Goal: Task Accomplishment & Management: Use online tool/utility

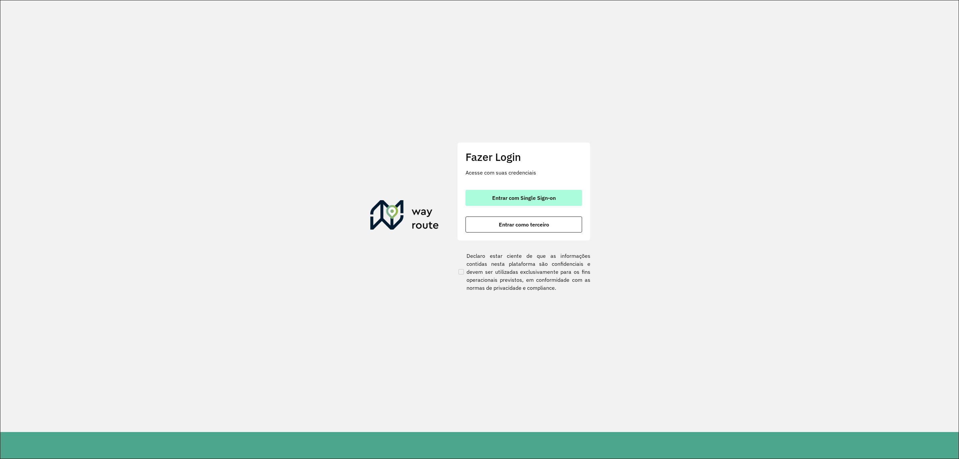
click at [545, 199] on span "Entrar com Single Sign-on" at bounding box center [524, 197] width 64 height 5
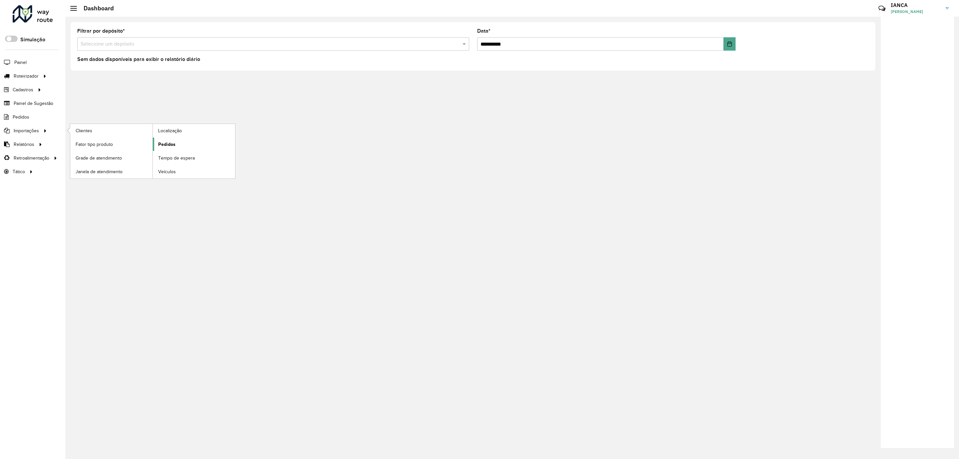
click at [180, 146] on link "Pedidos" at bounding box center [194, 144] width 82 height 13
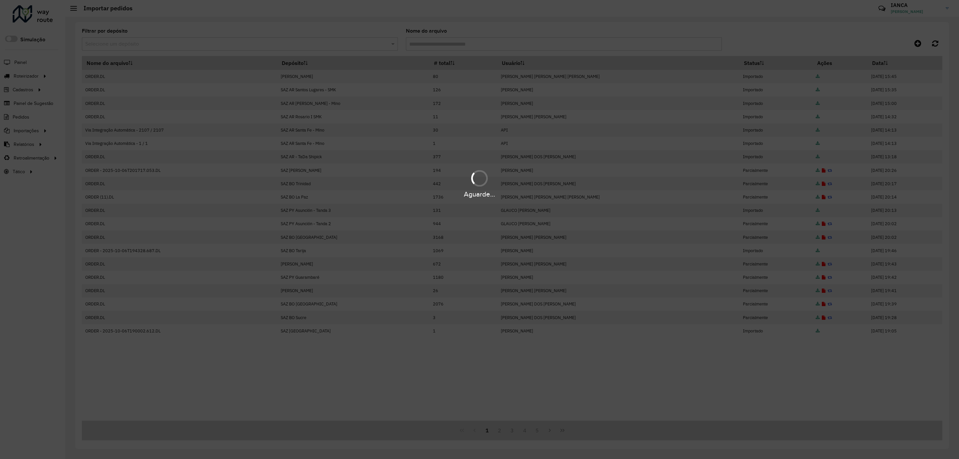
click at [917, 43] on div "Aguarde..." at bounding box center [479, 229] width 959 height 459
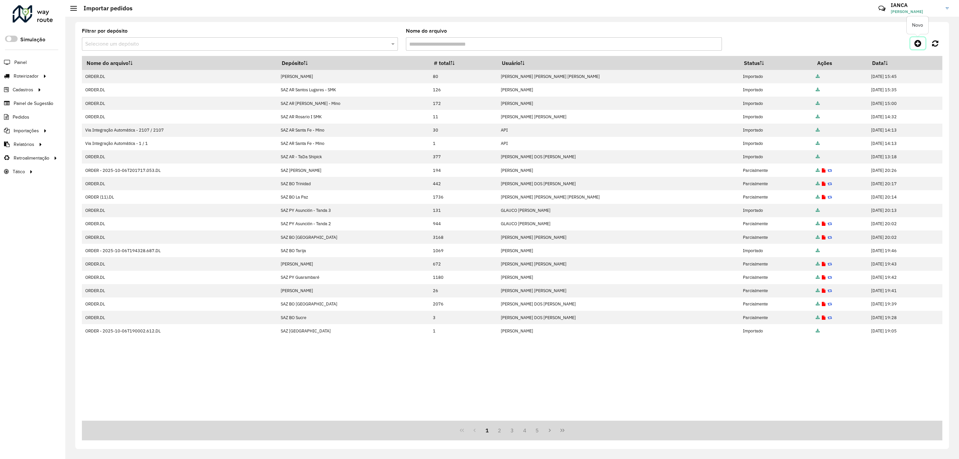
click at [917, 43] on icon at bounding box center [917, 43] width 7 height 8
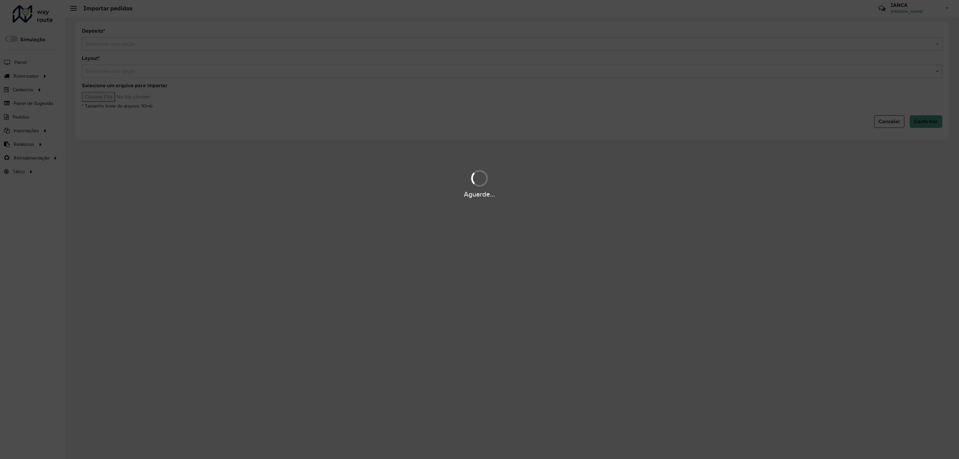
click at [114, 44] on hb-app "Aguarde... Pop-up bloqueado! Seu navegador bloqueou automáticamente a abertura …" at bounding box center [479, 229] width 959 height 459
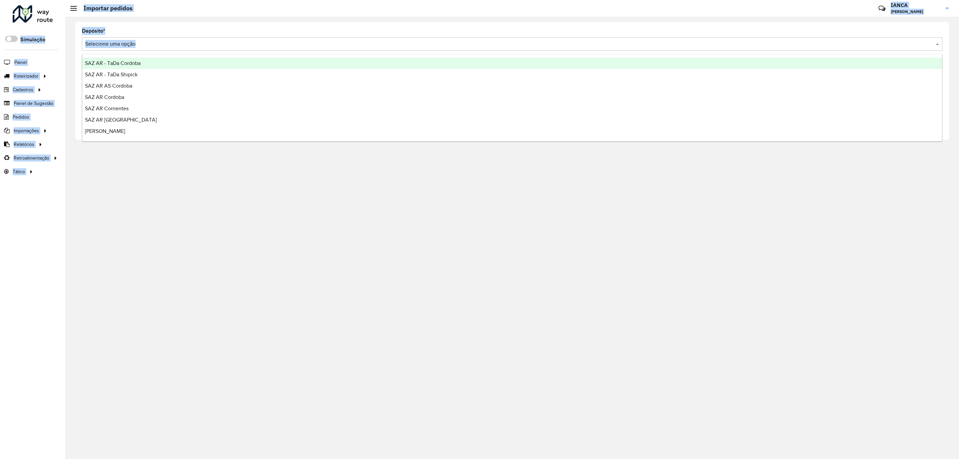
click at [110, 44] on input "text" at bounding box center [505, 44] width 841 height 8
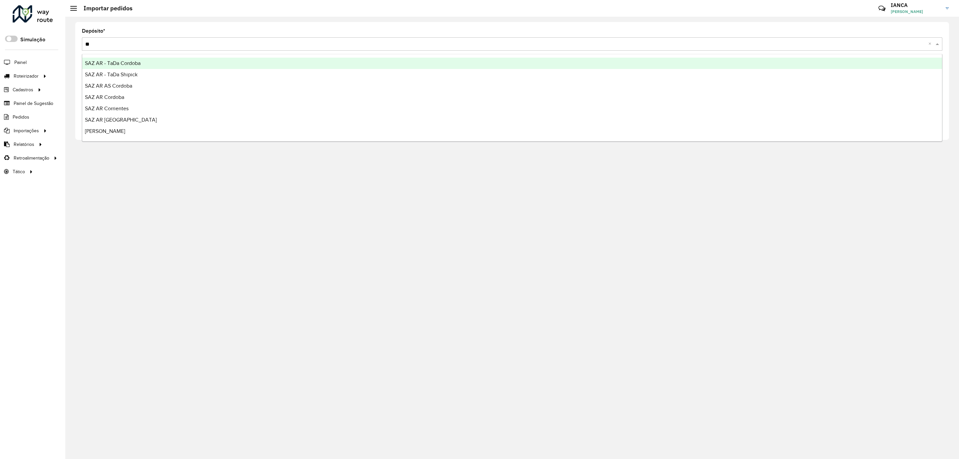
type input "***"
click at [128, 58] on div "SAZ AR Mercado Central - SMK" at bounding box center [512, 63] width 860 height 11
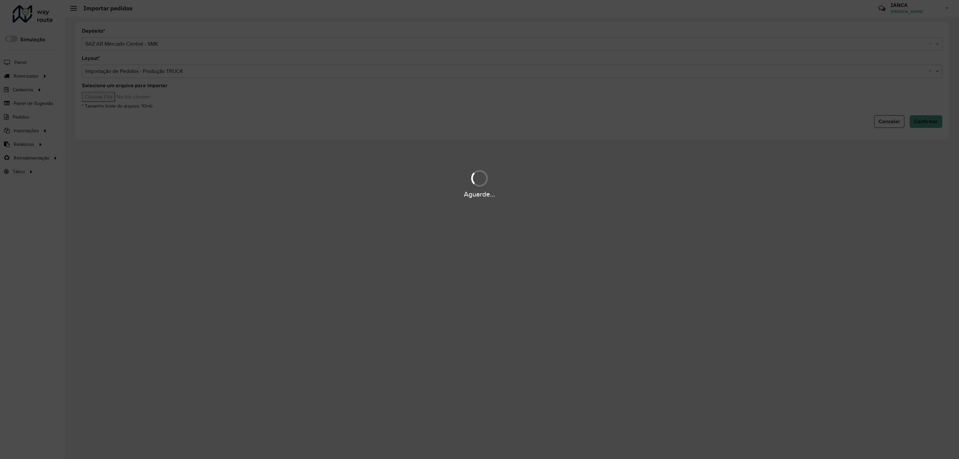
click at [119, 99] on div "Aguarde..." at bounding box center [479, 229] width 959 height 459
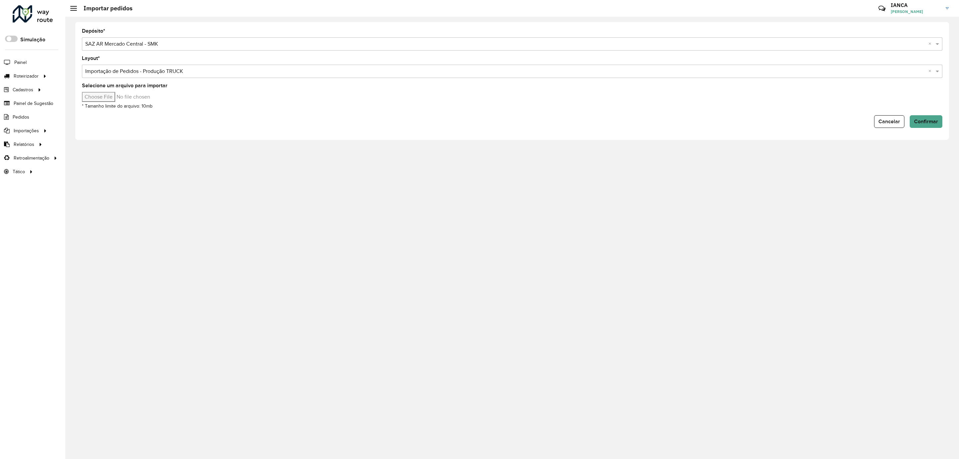
click at [119, 100] on input "Selecione um arquivo para importar" at bounding box center [138, 97] width 113 height 10
type input "**********"
click at [933, 123] on span "Confirmar" at bounding box center [926, 122] width 24 height 6
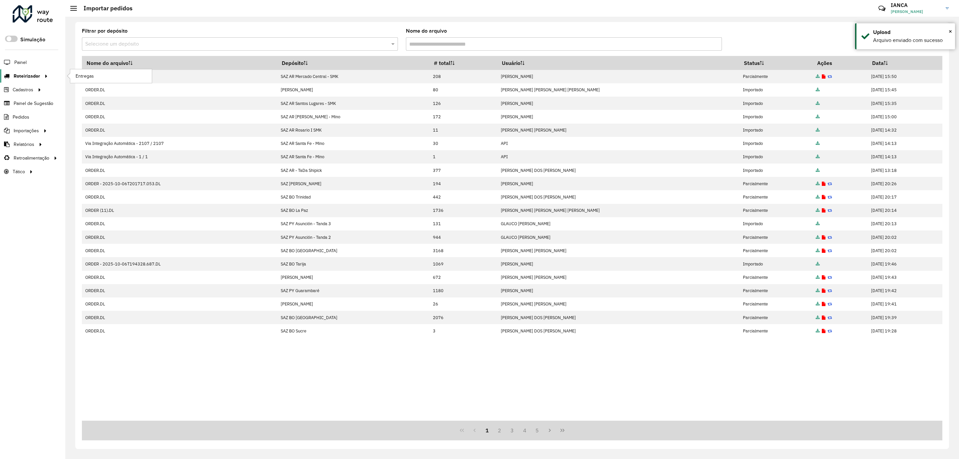
click at [42, 73] on icon at bounding box center [45, 76] width 6 height 10
click at [104, 76] on link "Entregas" at bounding box center [111, 75] width 82 height 13
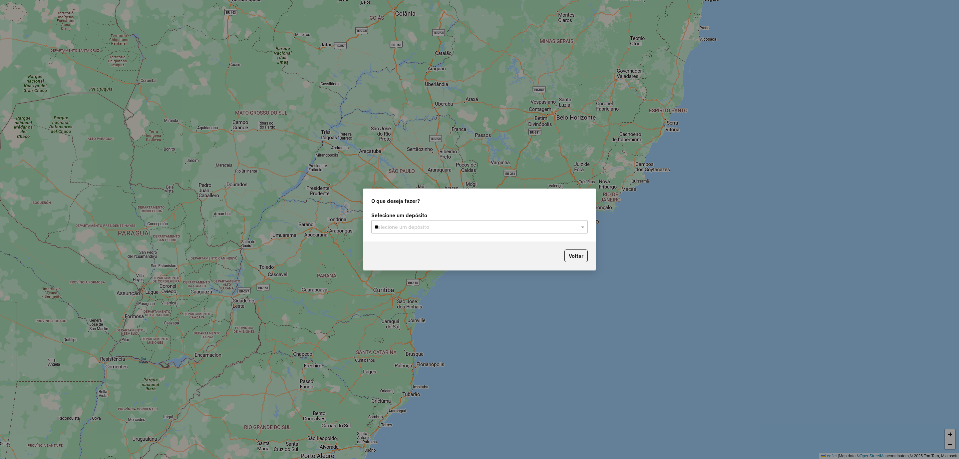
type input "***"
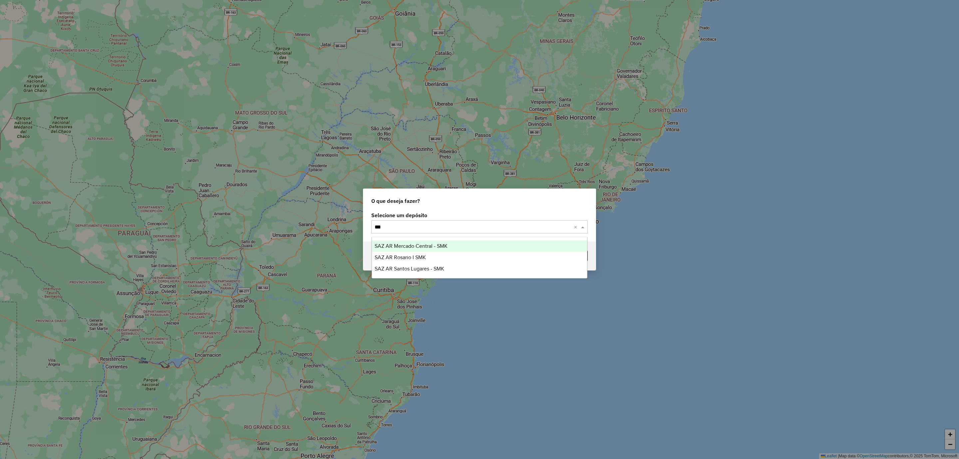
click at [454, 245] on div "SAZ AR Mercado Central - SMK" at bounding box center [479, 245] width 215 height 11
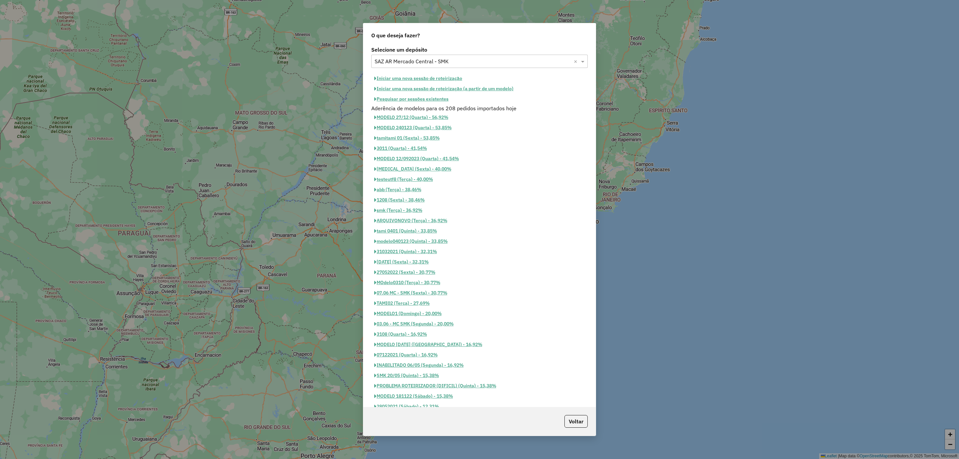
click at [437, 76] on button "Iniciar uma nova sessão de roteirização" at bounding box center [418, 78] width 94 height 10
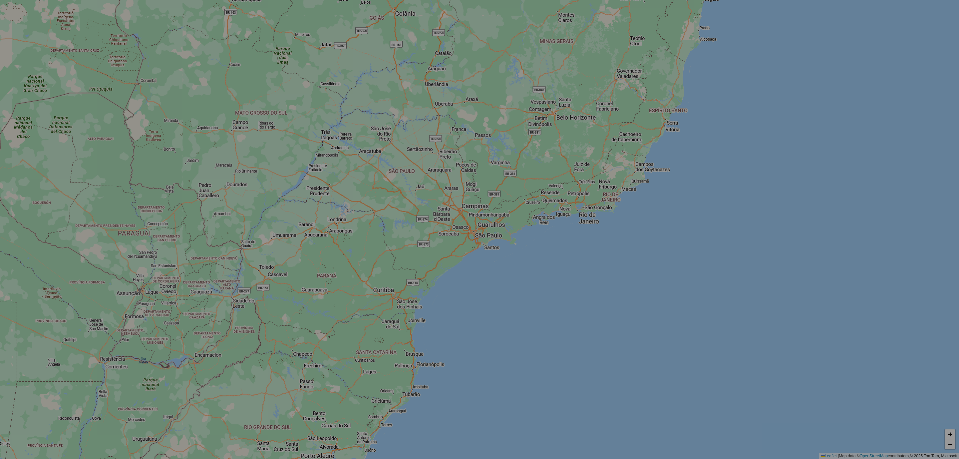
select select "*"
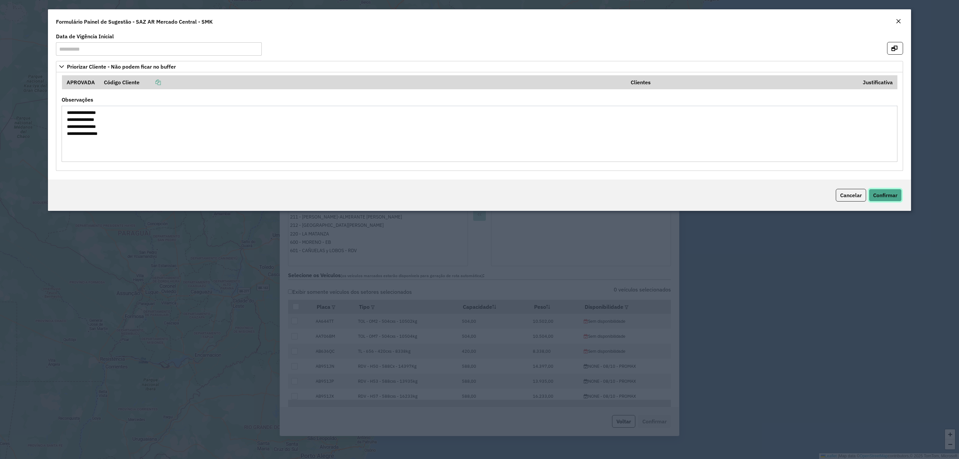
click at [887, 189] on button "Confirmar" at bounding box center [885, 195] width 33 height 13
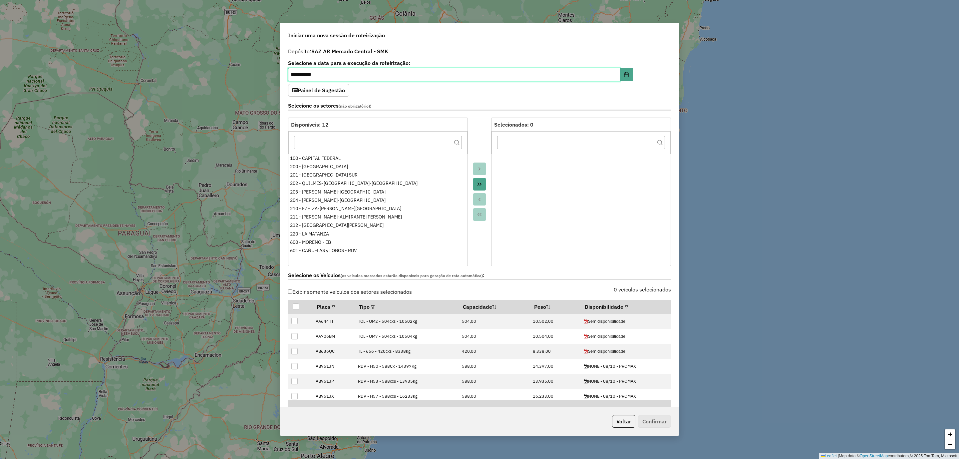
scroll to position [100, 0]
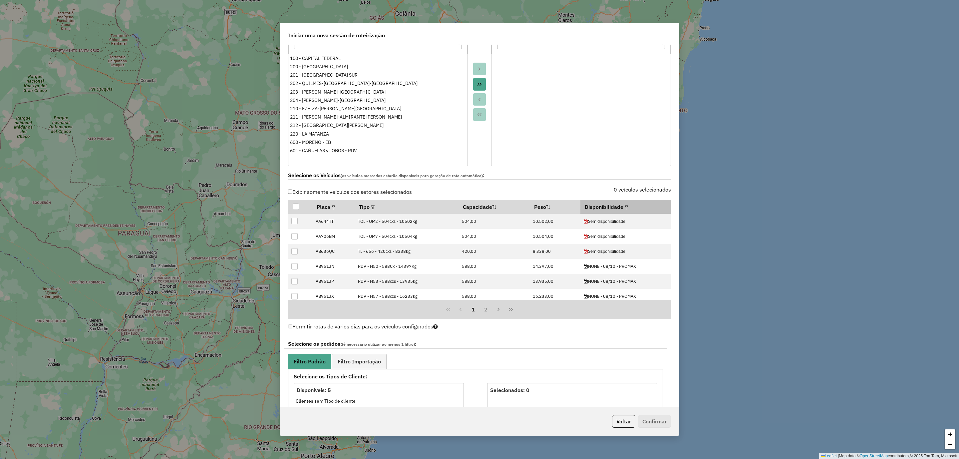
click at [625, 209] on em at bounding box center [627, 207] width 4 height 4
click at [648, 223] on div "Selecione uma opção" at bounding box center [655, 223] width 56 height 13
click at [635, 253] on div "NONE - 08/10 - PROMAX" at bounding box center [635, 255] width 6 height 6
click at [581, 188] on div "Selecione os Veículos (os veículos marcados estarão disponíveis para geração de…" at bounding box center [479, 242] width 391 height 153
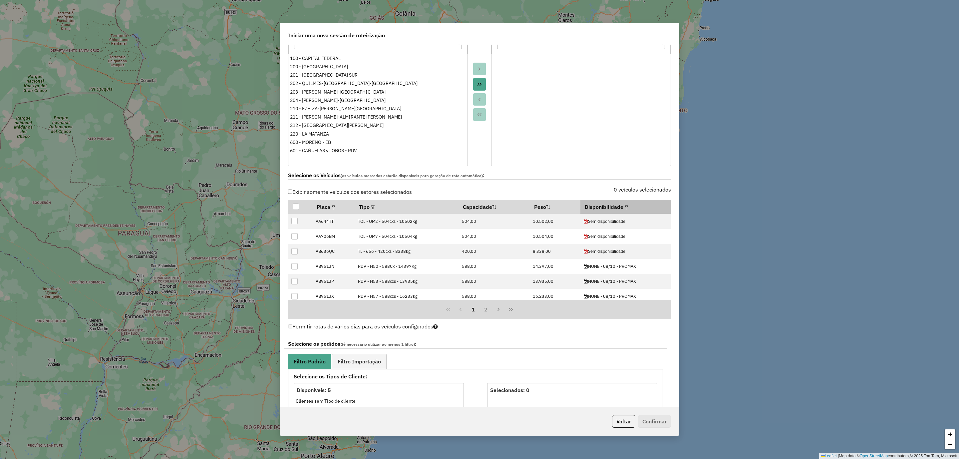
drag, startPoint x: 621, startPoint y: 208, endPoint x: 624, endPoint y: 211, distance: 4.0
click at [623, 208] on div at bounding box center [625, 207] width 5 height 8
click at [625, 209] on em at bounding box center [627, 207] width 4 height 4
click at [686, 241] on button "Aplicar" at bounding box center [691, 238] width 26 height 13
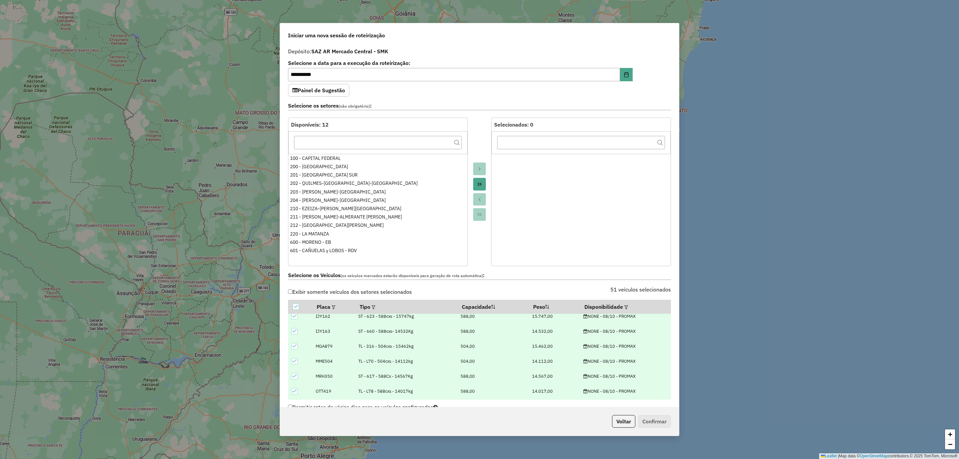
scroll to position [200, 0]
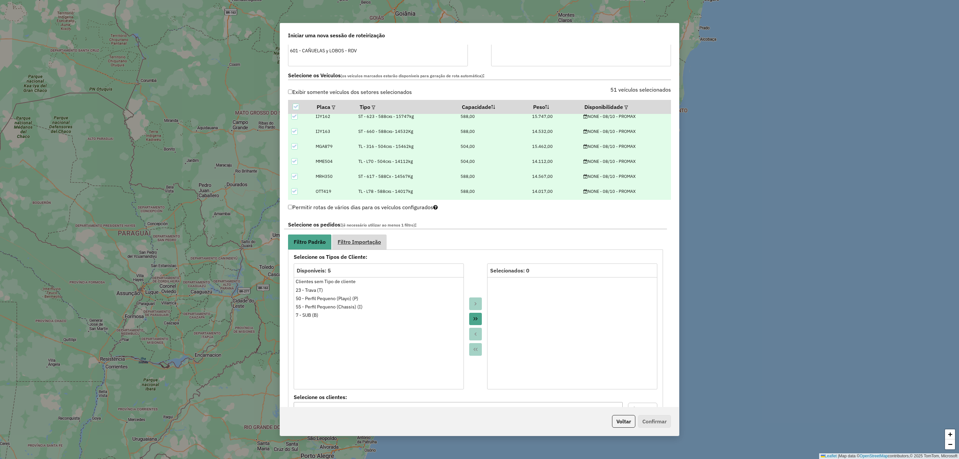
click at [362, 238] on link "Filtro Importação" at bounding box center [359, 241] width 55 height 15
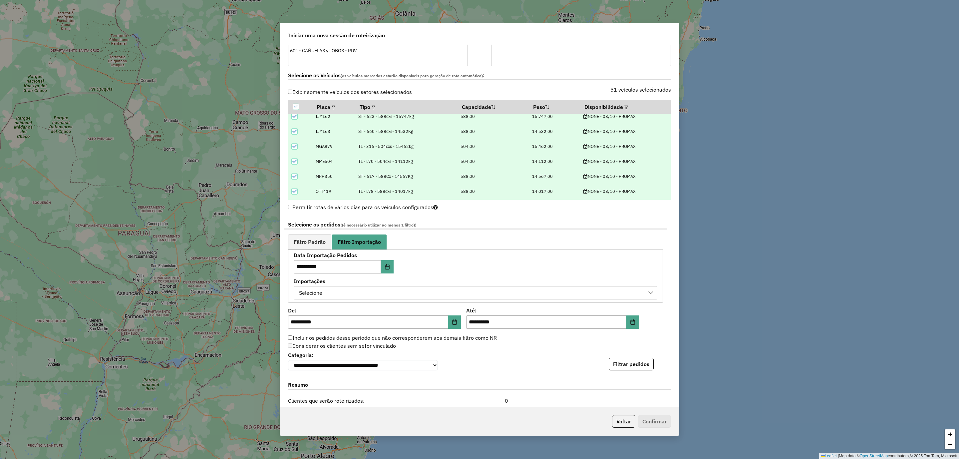
click at [367, 294] on div "Selecione" at bounding box center [471, 292] width 348 height 13
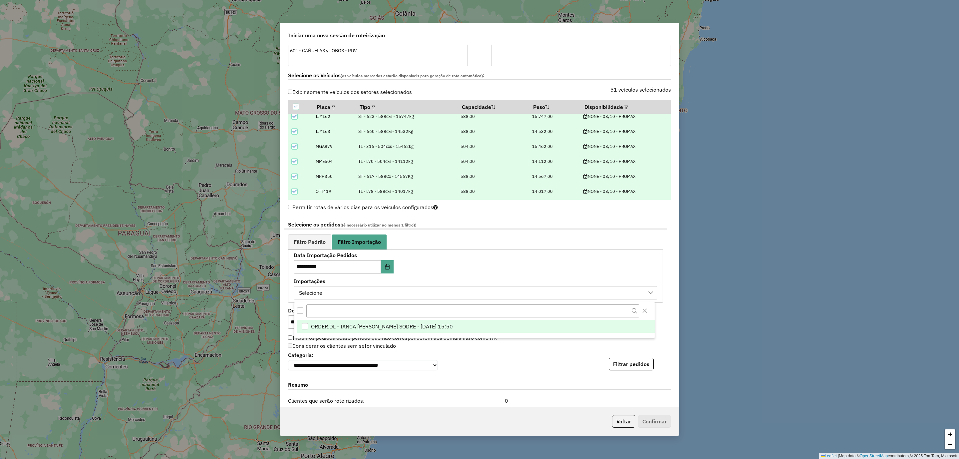
click at [352, 329] on span "ORDER.DL - IANCA MOURA SODRE - [DATE] 15:50" at bounding box center [382, 326] width 142 height 8
click at [639, 368] on button "Filtrar pedidos" at bounding box center [631, 364] width 45 height 13
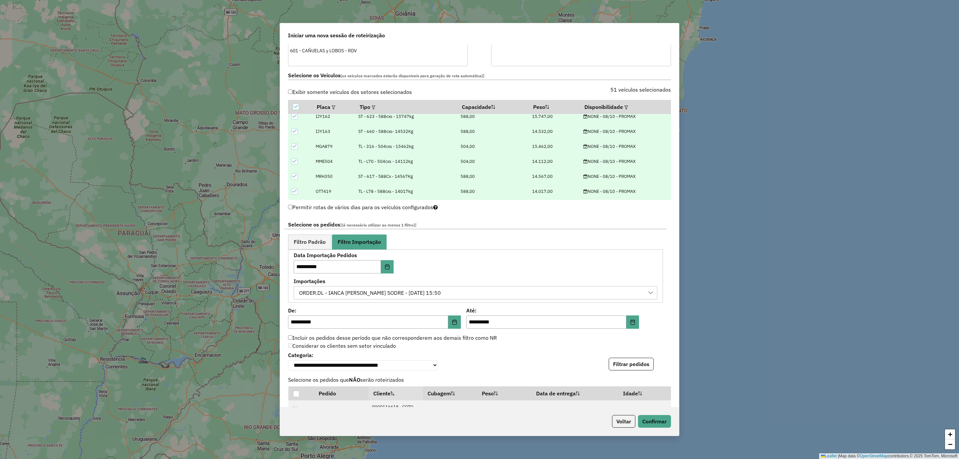
scroll to position [50, 0]
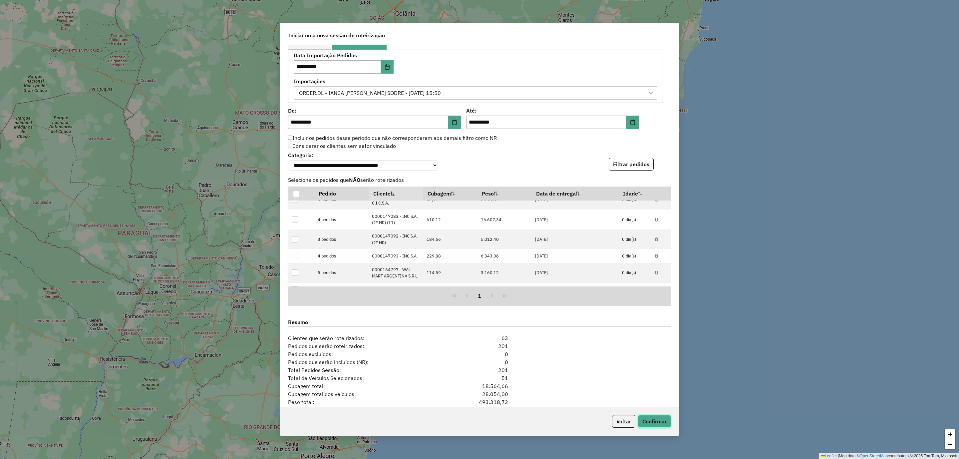
click at [660, 422] on button "Confirmar" at bounding box center [654, 421] width 33 height 13
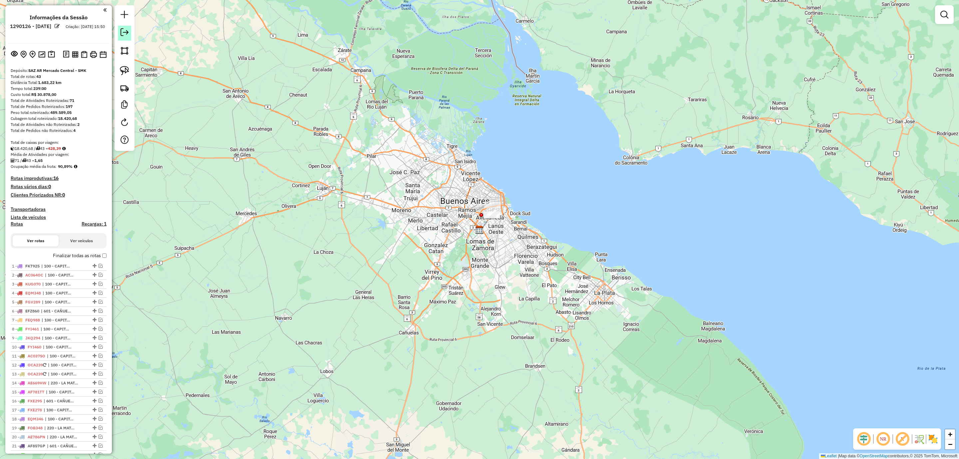
click at [121, 32] on em at bounding box center [125, 32] width 8 height 8
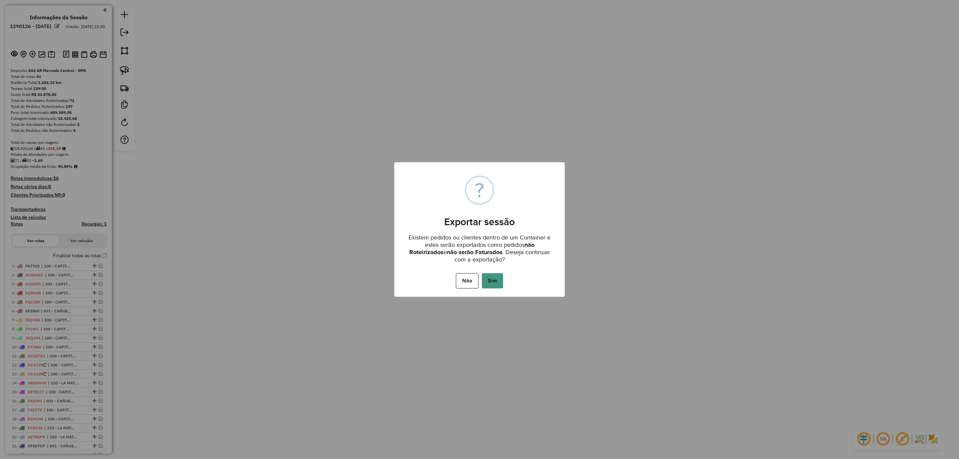
click at [500, 283] on button "Sim" at bounding box center [492, 280] width 21 height 15
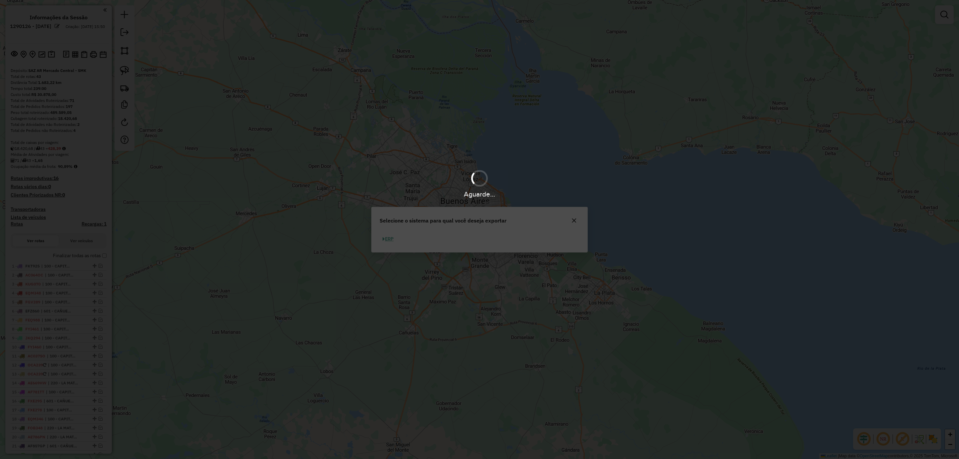
click at [389, 243] on button "ERP" at bounding box center [388, 239] width 17 height 10
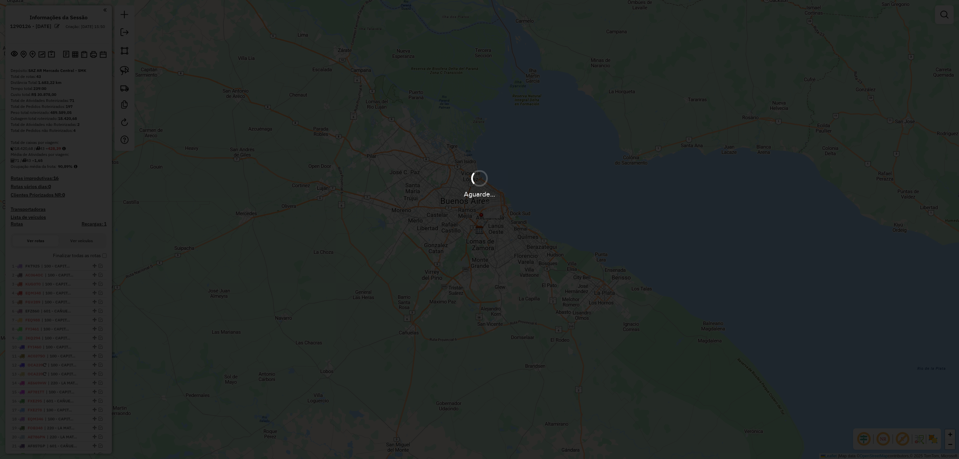
select select "**"
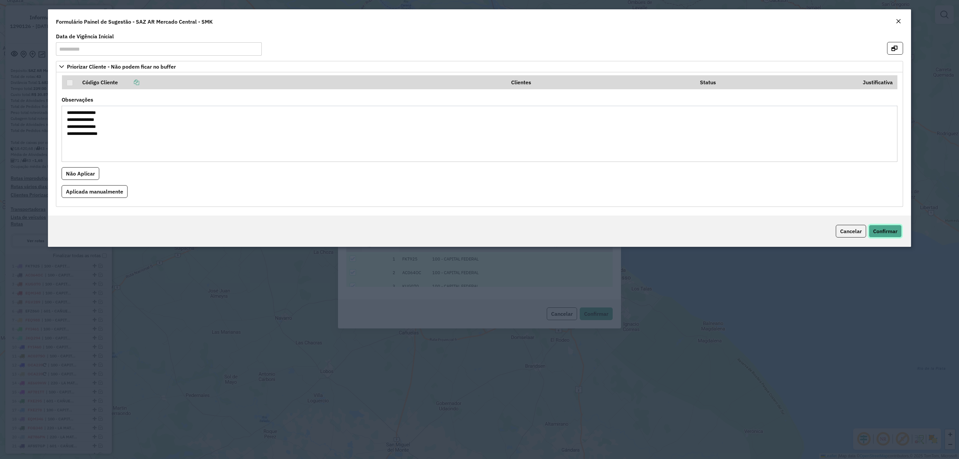
click at [894, 234] on span "Confirmar" at bounding box center [885, 231] width 24 height 7
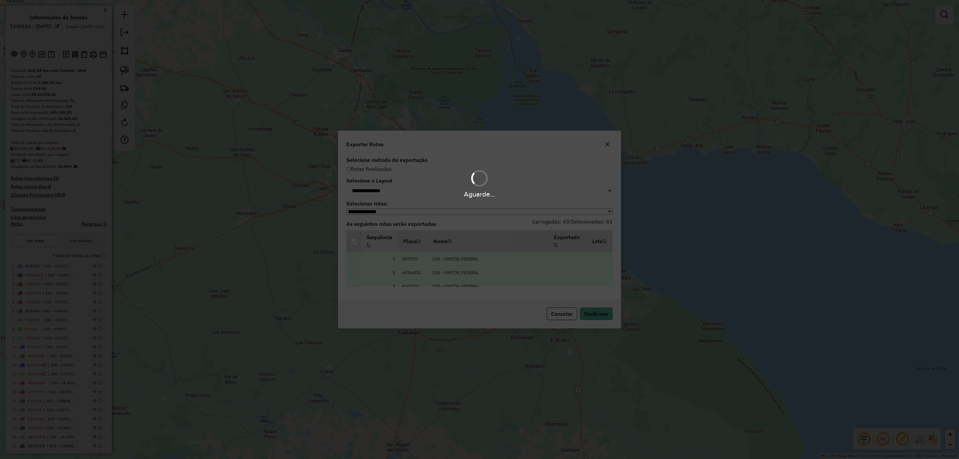
click at [393, 190] on div "Aguarde..." at bounding box center [479, 194] width 959 height 10
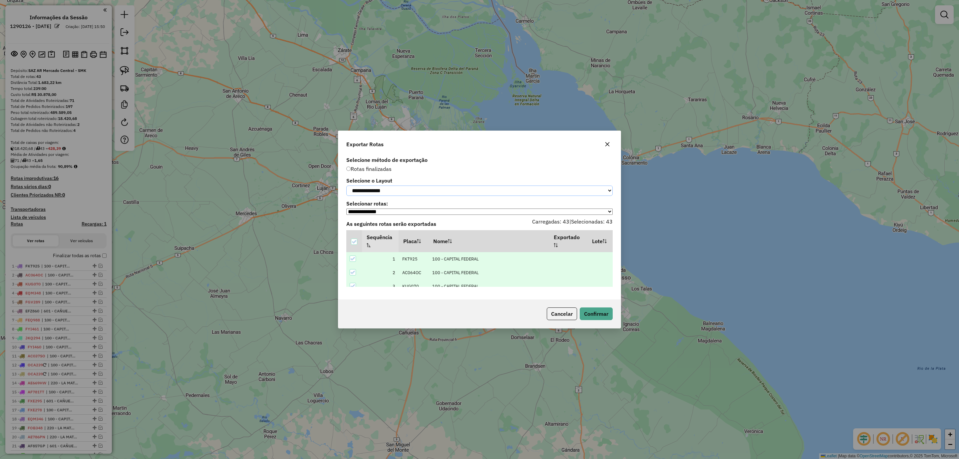
click at [393, 187] on select "**********" at bounding box center [479, 190] width 266 height 10
select select "*********"
click at [346, 185] on select "**********" at bounding box center [479, 190] width 266 height 10
click at [607, 318] on button "Confirmar" at bounding box center [596, 313] width 33 height 13
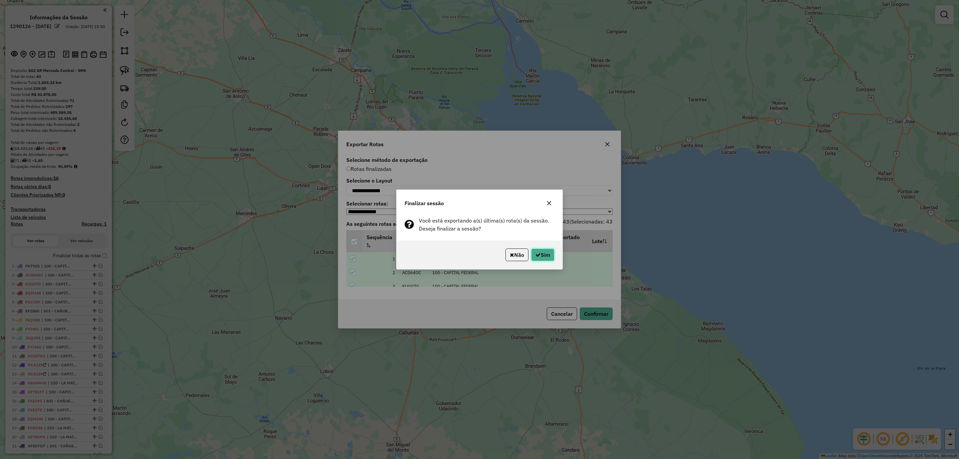
click at [551, 257] on button "Sim" at bounding box center [542, 254] width 23 height 13
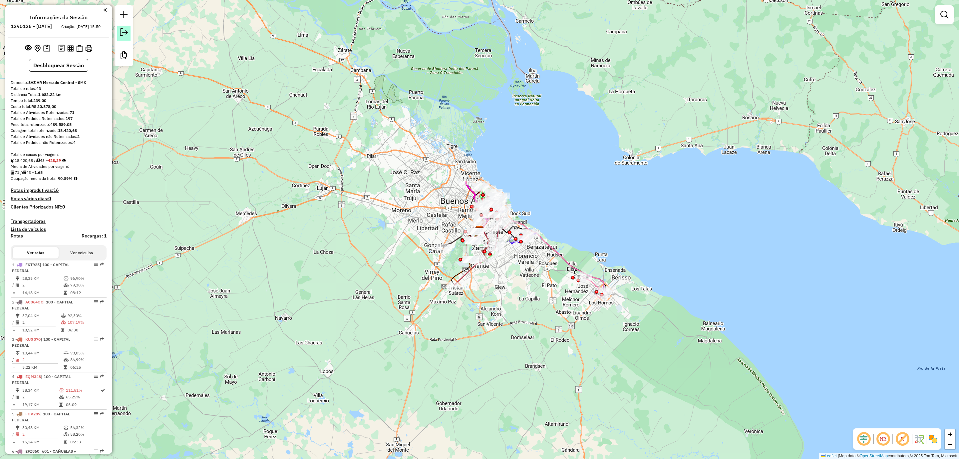
click at [127, 35] on em at bounding box center [124, 32] width 8 height 8
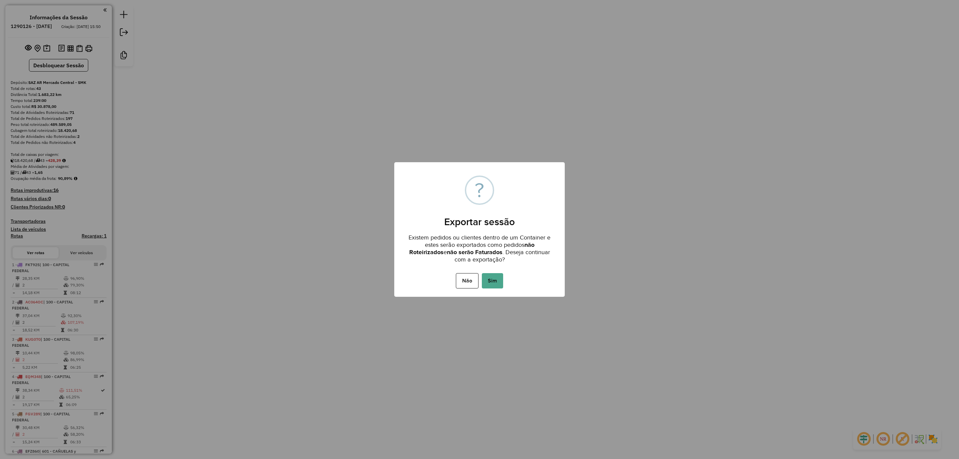
click at [488, 286] on button "Sim" at bounding box center [492, 280] width 21 height 15
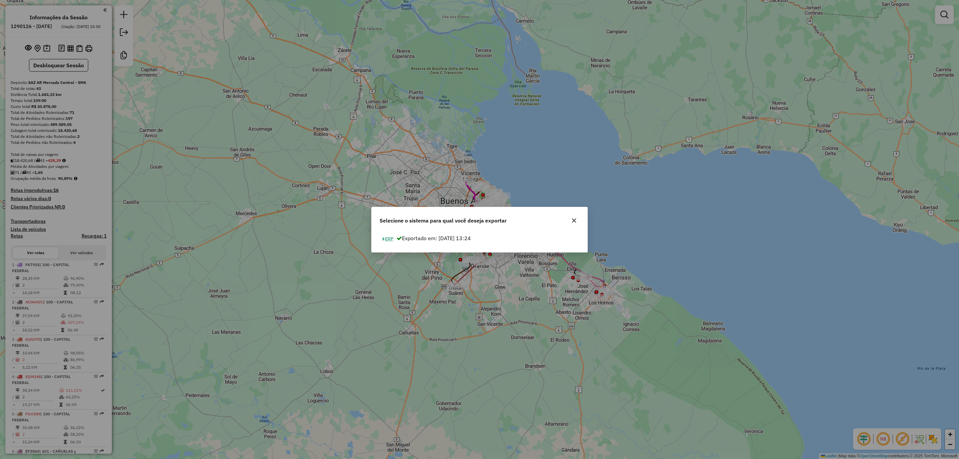
click at [388, 240] on button "ERP" at bounding box center [388, 239] width 17 height 10
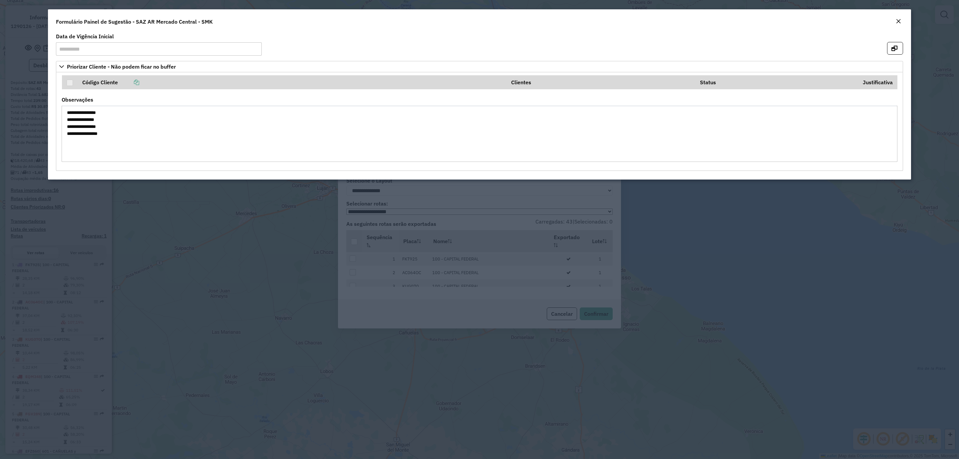
click at [897, 21] on em "Close" at bounding box center [898, 21] width 5 height 5
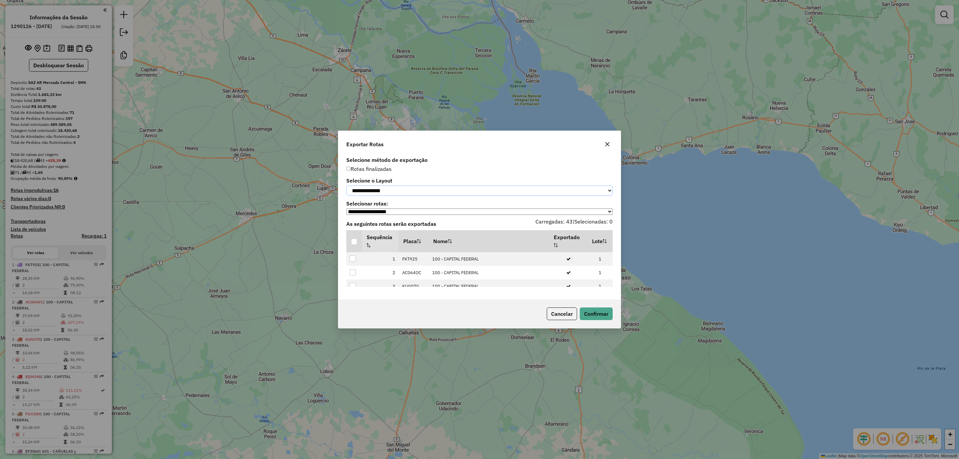
click at [419, 189] on select "**********" at bounding box center [479, 190] width 266 height 10
select select "*********"
click at [346, 185] on select "**********" at bounding box center [479, 190] width 266 height 10
drag, startPoint x: 355, startPoint y: 245, endPoint x: 375, endPoint y: 254, distance: 21.8
click at [355, 245] on div at bounding box center [354, 241] width 6 height 6
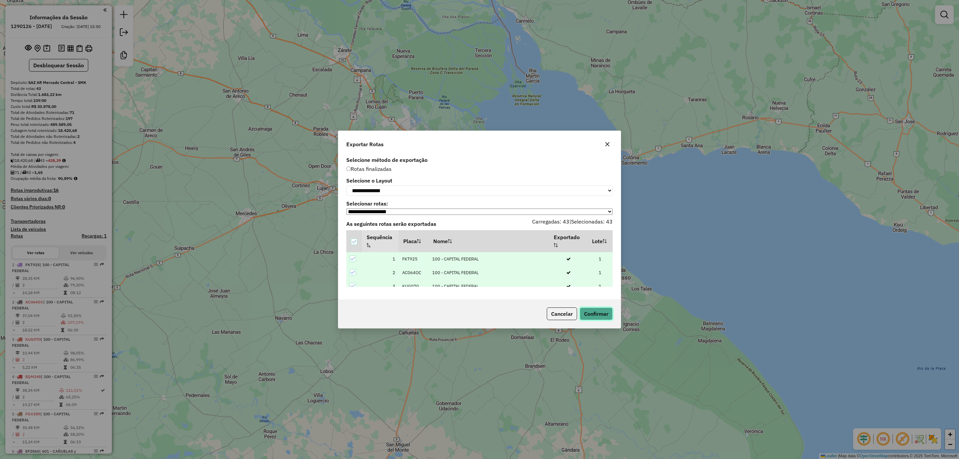
click at [587, 312] on button "Confirmar" at bounding box center [596, 313] width 33 height 13
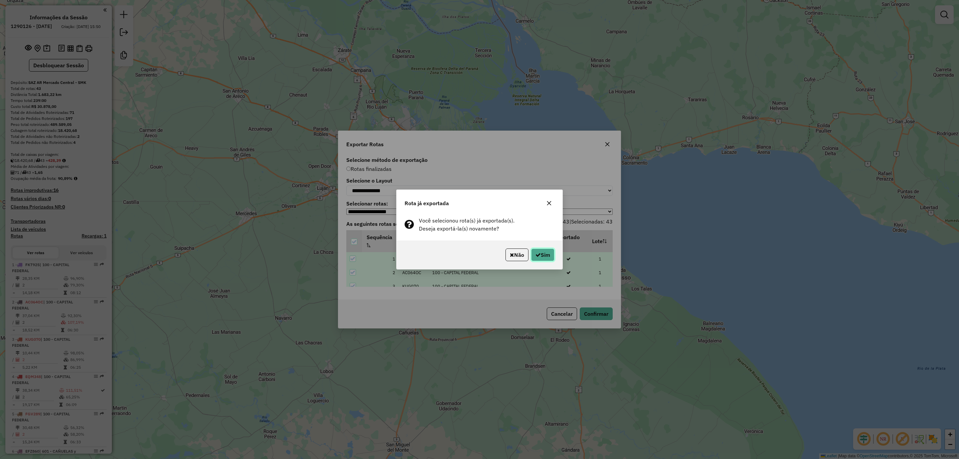
click at [541, 254] on button "Sim" at bounding box center [542, 254] width 23 height 13
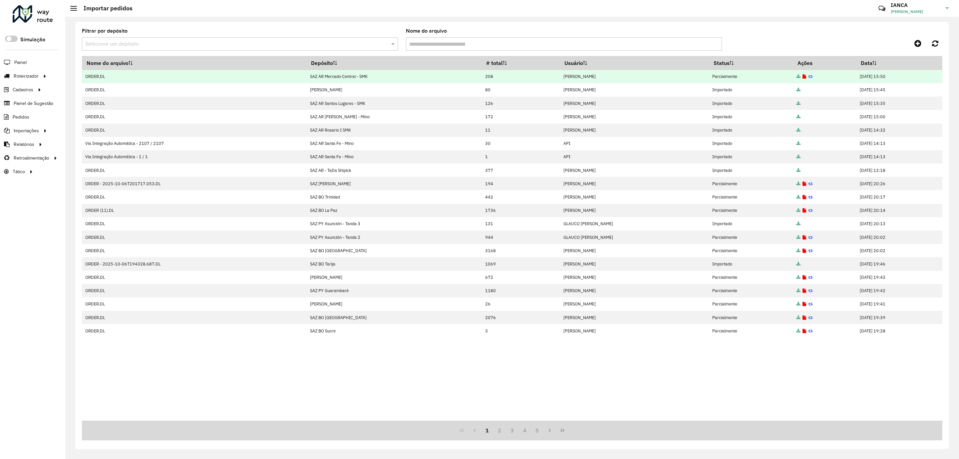
click at [803, 75] on icon at bounding box center [805, 77] width 4 height 4
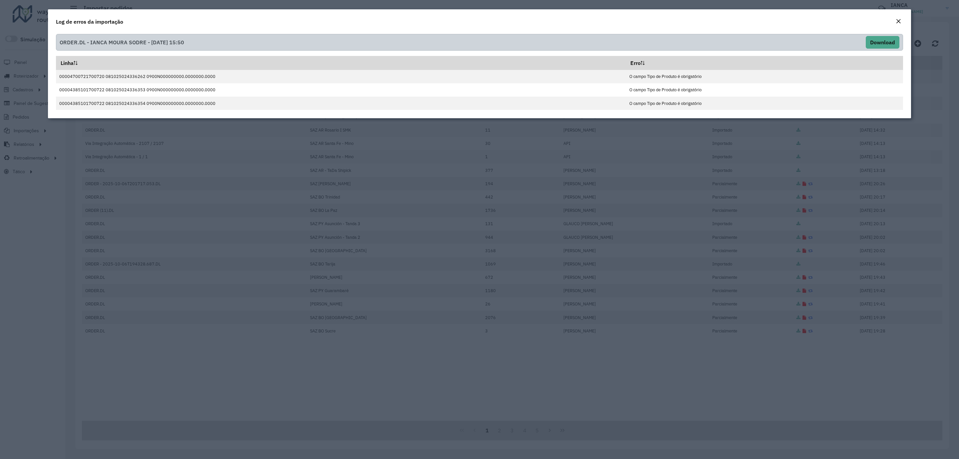
click at [899, 19] on em "Close" at bounding box center [898, 21] width 5 height 5
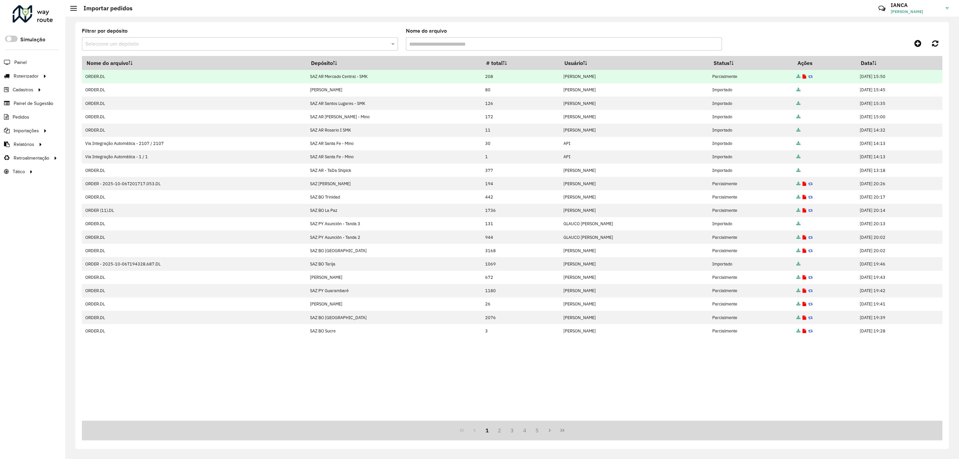
click at [803, 76] on icon at bounding box center [805, 77] width 4 height 4
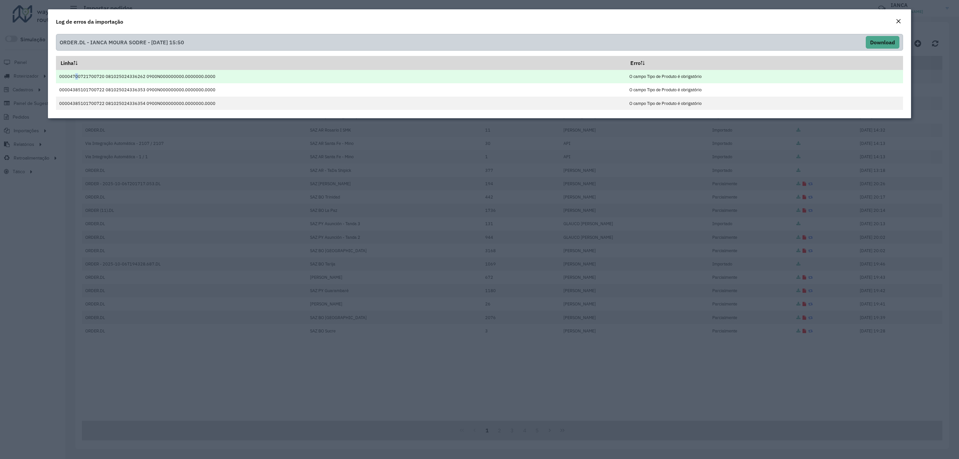
drag, startPoint x: 71, startPoint y: 77, endPoint x: 76, endPoint y: 76, distance: 5.0
click at [76, 76] on td "00004700721700720 081025024336262 0900N000000000.0000000.0000" at bounding box center [341, 76] width 570 height 13
drag, startPoint x: 85, startPoint y: 75, endPoint x: 91, endPoint y: 116, distance: 41.7
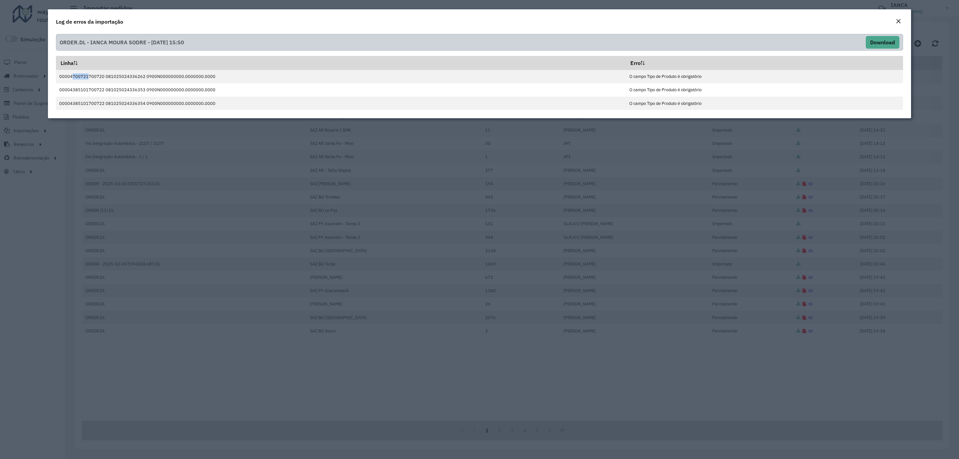
click at [70, 75] on td "00004700721700720 081025024336262 0900N000000000.0000000.0000" at bounding box center [341, 76] width 570 height 13
copy td "470072"
click at [899, 21] on em "Close" at bounding box center [898, 21] width 5 height 5
